Goal: Entertainment & Leisure: Browse casually

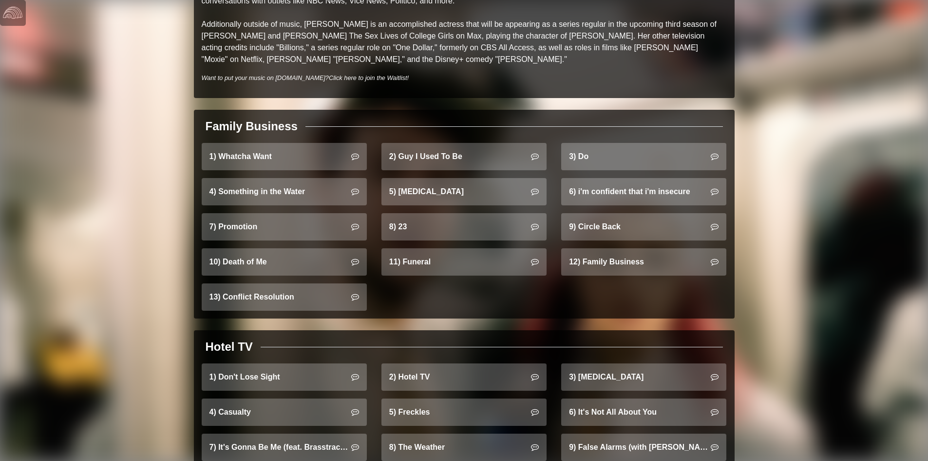
scroll to position [536, 0]
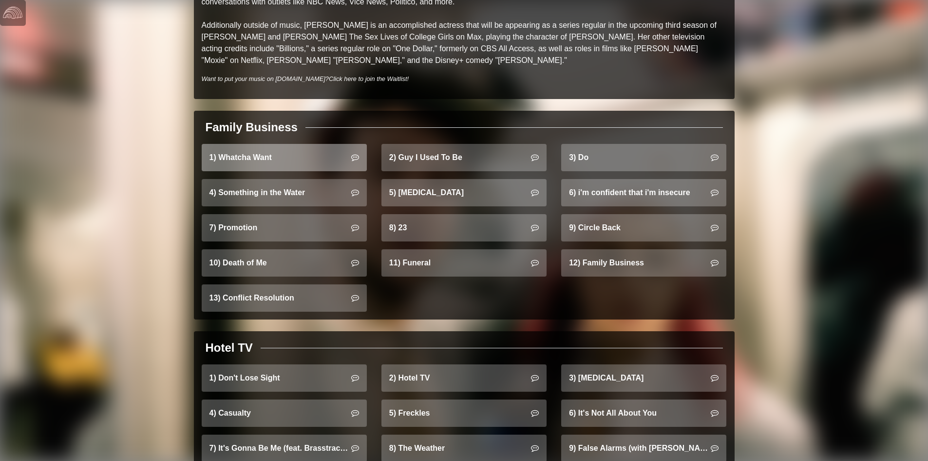
click at [302, 149] on link "1) Whatcha Want" at bounding box center [284, 157] width 165 height 27
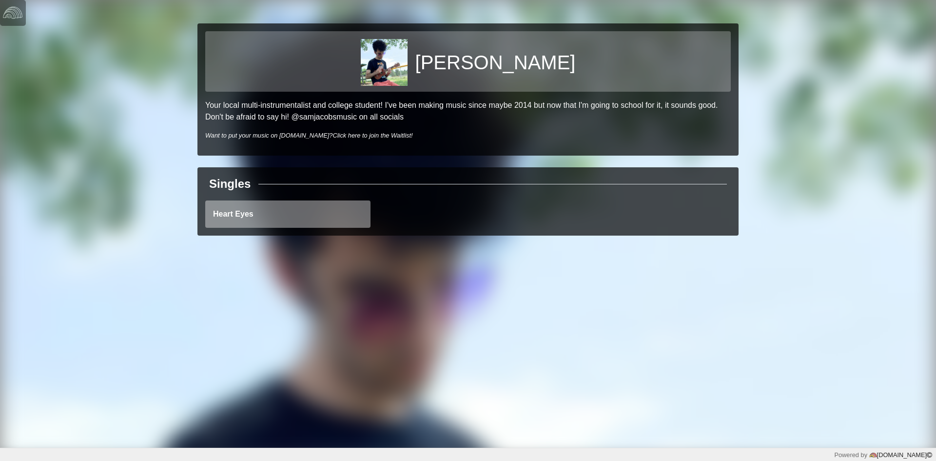
click at [267, 210] on link "Heart Eyes" at bounding box center [287, 213] width 165 height 27
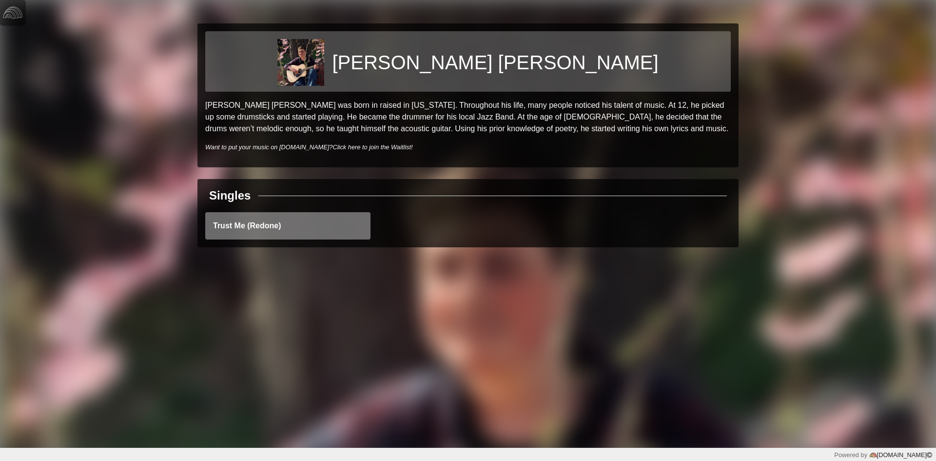
click at [266, 232] on link "Trust Me (Redone)" at bounding box center [287, 225] width 165 height 27
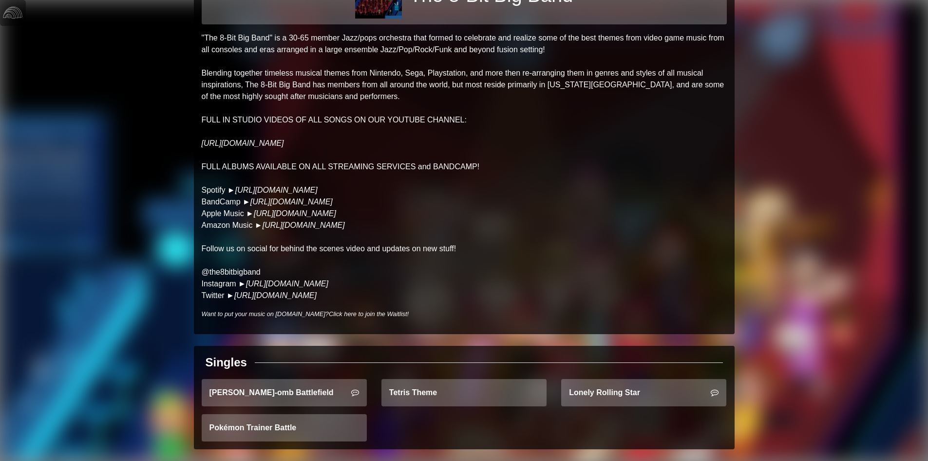
scroll to position [80, 0]
